Goal: Information Seeking & Learning: Learn about a topic

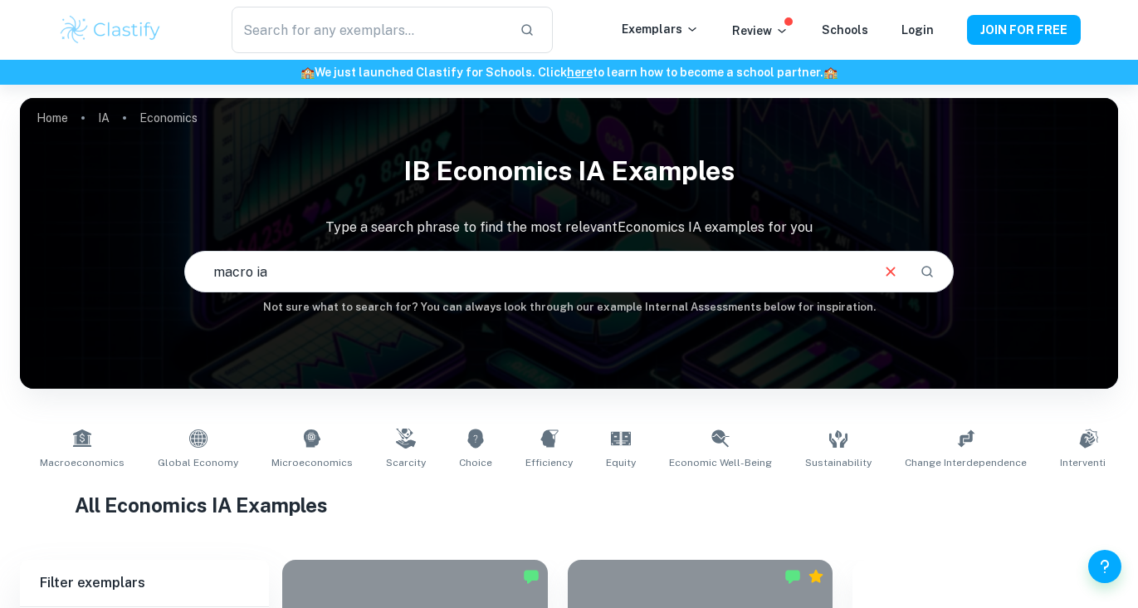
type input "macro ia"
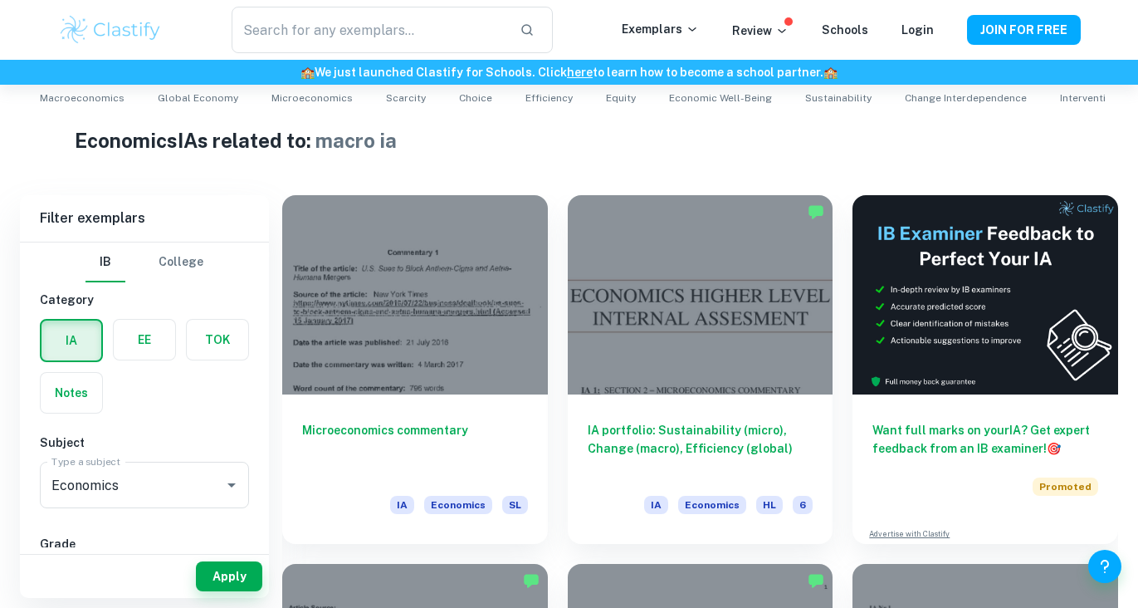
scroll to position [365, 0]
click at [419, 273] on div at bounding box center [415, 293] width 266 height 199
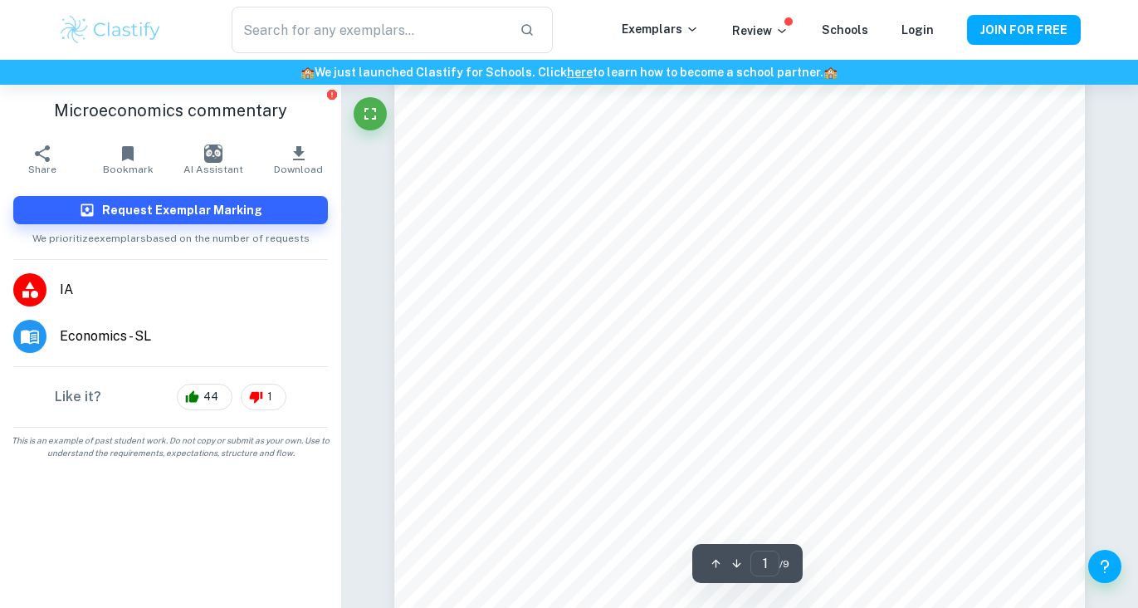
scroll to position [112, 0]
type input "4"
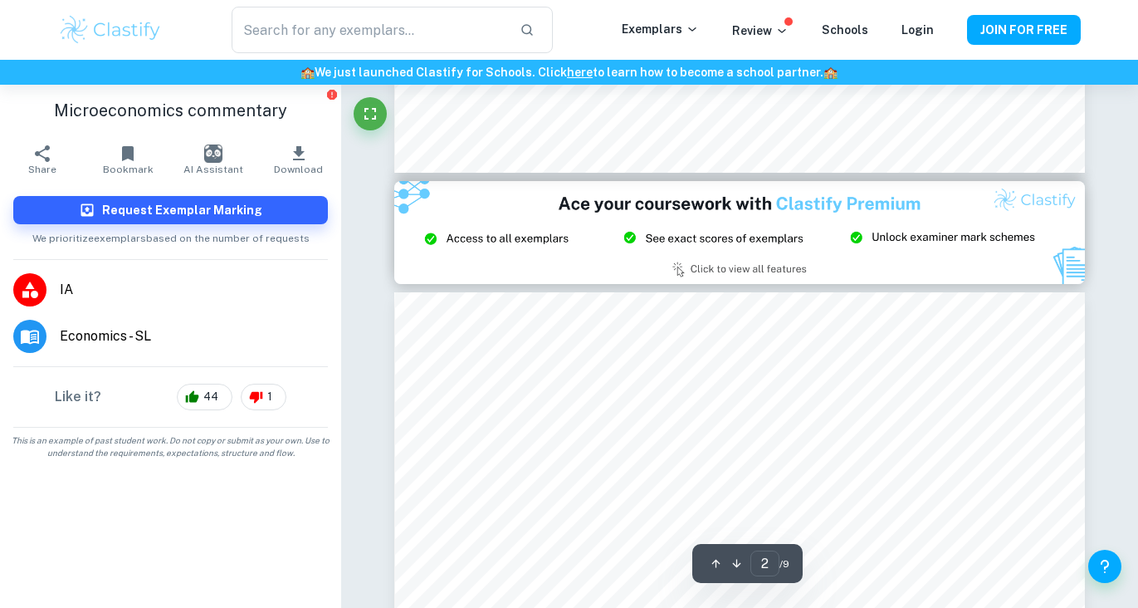
type input "3"
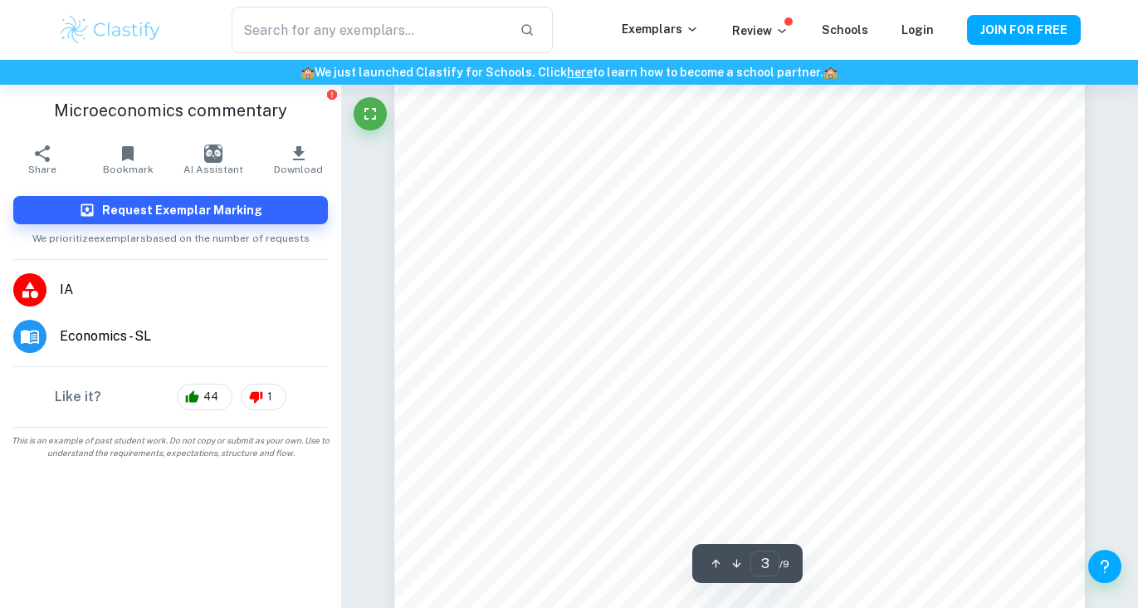
scroll to position [2504, 0]
